Goal: Use online tool/utility

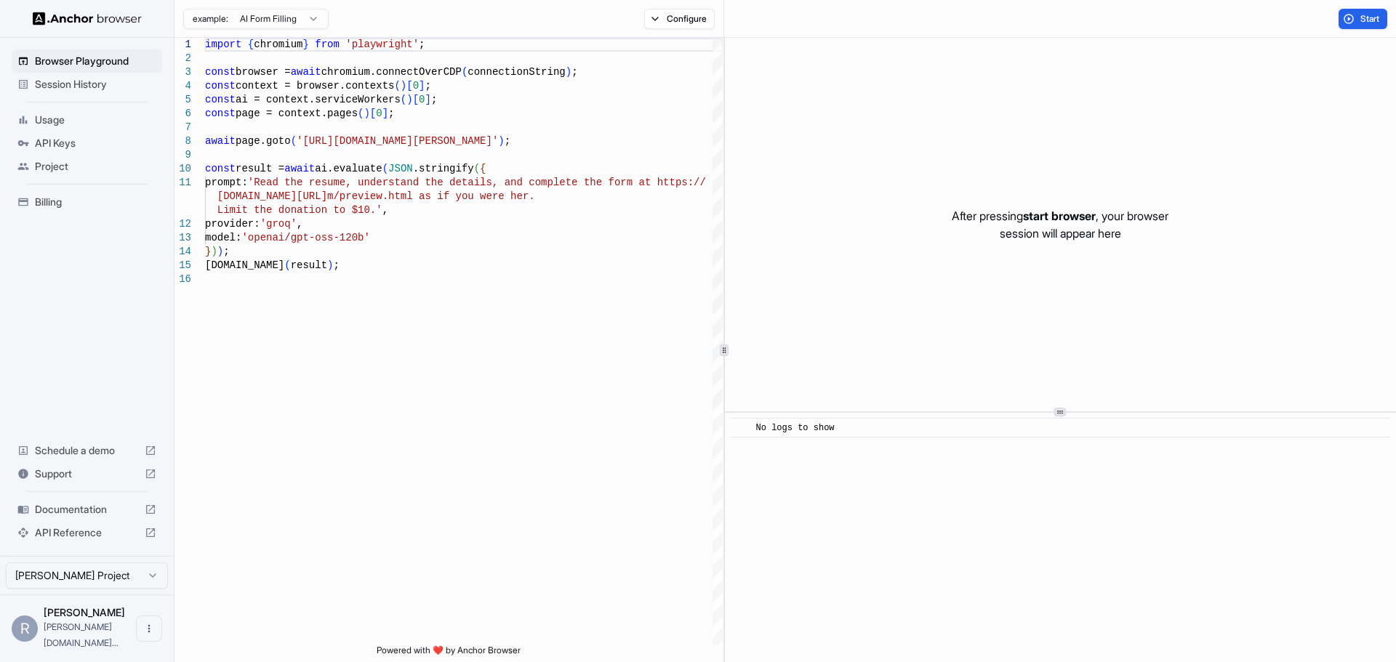
click at [116, 599] on html "Browser Playground Session History Usage API Keys Project Billing Schedule a de…" at bounding box center [698, 331] width 1396 height 662
click at [294, 587] on html "Browser Playground Session History Usage API Keys Project Billing Schedule a de…" at bounding box center [698, 331] width 1396 height 662
click at [133, 587] on html "Browser Playground Session History Usage API Keys Project Billing Schedule a de…" at bounding box center [698, 331] width 1396 height 662
click at [127, 590] on html "Browser Playground Session History Usage API Keys Project Billing Schedule a de…" at bounding box center [698, 331] width 1396 height 662
click at [115, 593] on html "Browser Playground Session History Usage API Keys Project Billing Schedule a de…" at bounding box center [698, 331] width 1396 height 662
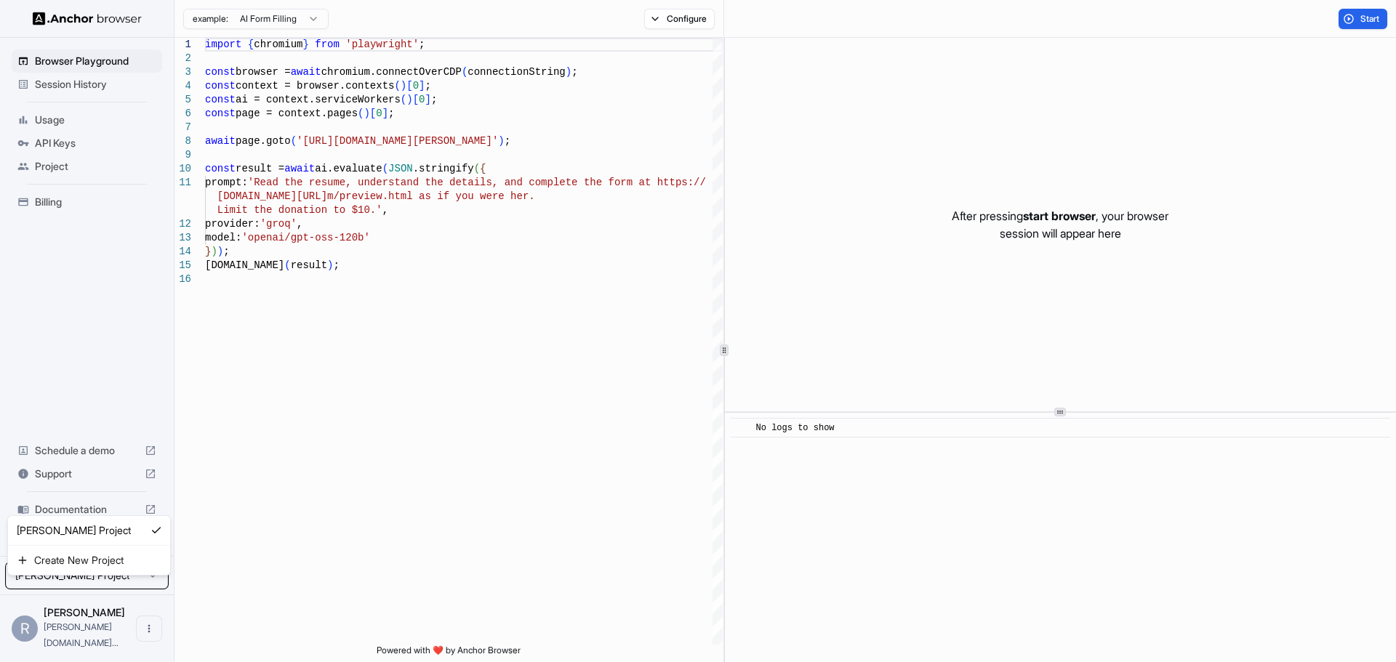
click at [332, 416] on html "Browser Playground Session History Usage API Keys Project Billing Schedule a de…" at bounding box center [698, 331] width 1396 height 662
click at [153, 635] on icon "Open menu" at bounding box center [149, 629] width 12 height 12
click at [289, 603] on div at bounding box center [698, 331] width 1396 height 662
click at [71, 619] on span "Rafael Ferrari" at bounding box center [84, 612] width 81 height 12
click at [63, 643] on span "rafael.ferrari..." at bounding box center [81, 635] width 75 height 27
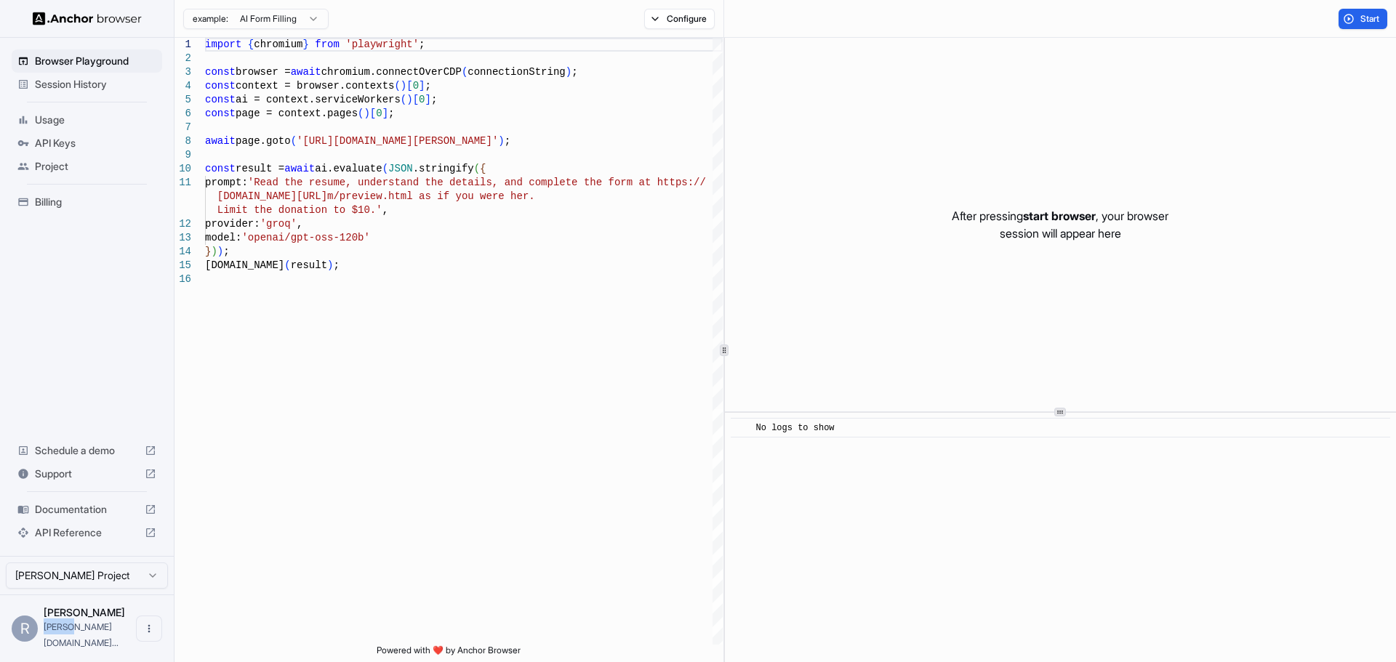
click at [63, 643] on span "rafael.ferrari..." at bounding box center [81, 635] width 75 height 27
type textarea "**********"
click at [291, 600] on div "import { chromium } from 'playwright' ; const browser = await chromium.connectO…" at bounding box center [464, 459] width 518 height 842
click at [144, 635] on icon "Open menu" at bounding box center [149, 629] width 12 height 12
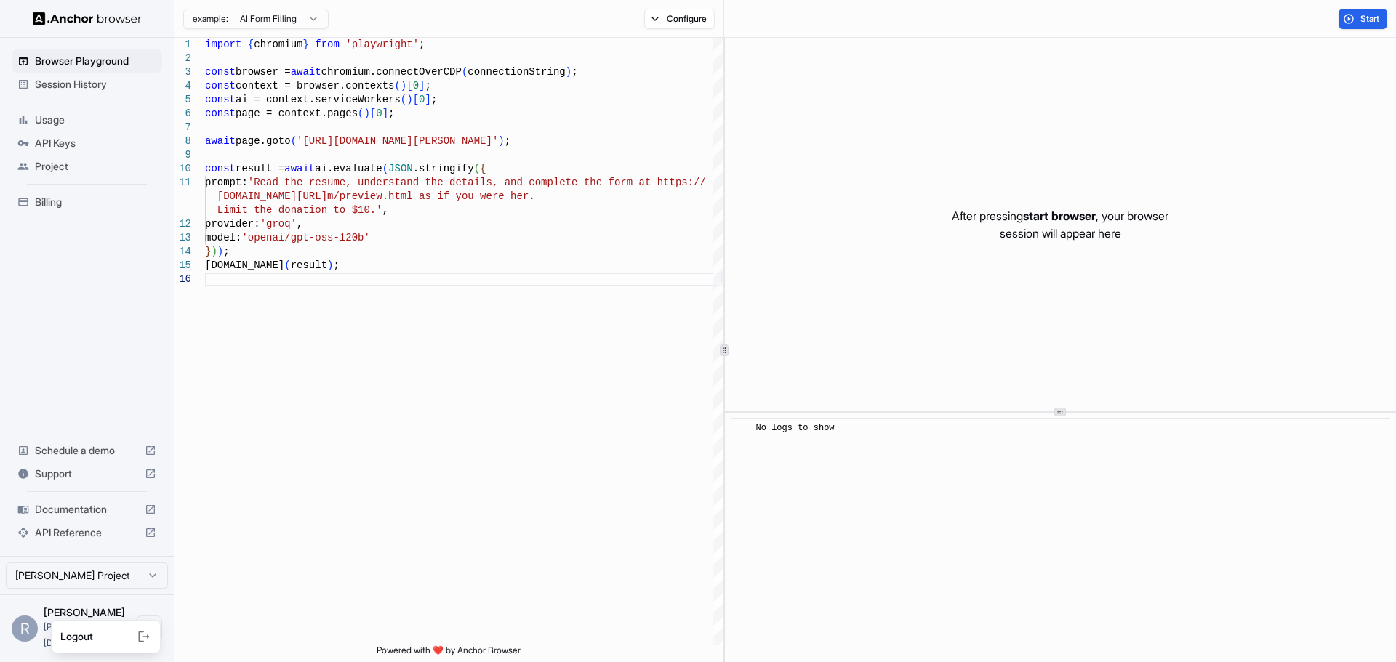
click at [117, 638] on div at bounding box center [122, 637] width 58 height 15
